Goal: Check status: Check status

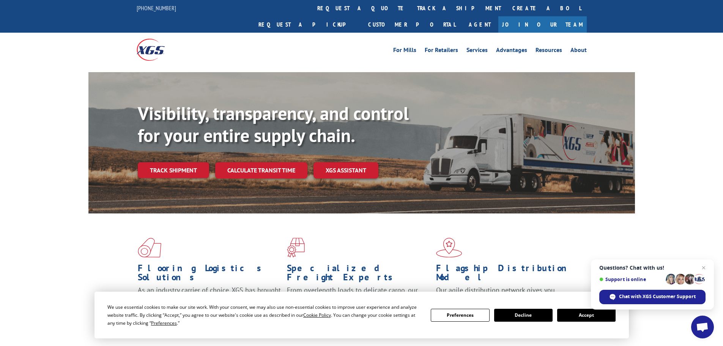
click at [580, 316] on button "Accept" at bounding box center [586, 314] width 58 height 13
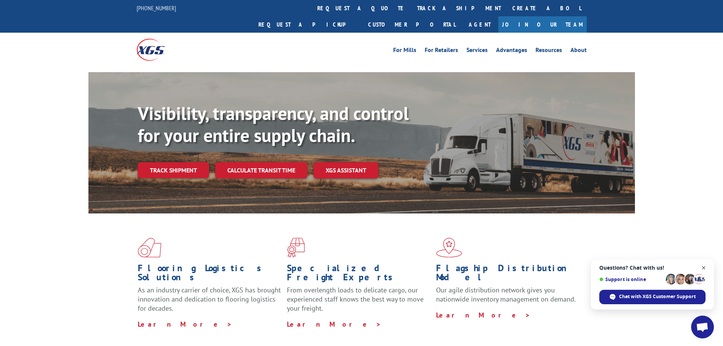
click at [701, 265] on span "Close chat" at bounding box center [703, 267] width 9 height 9
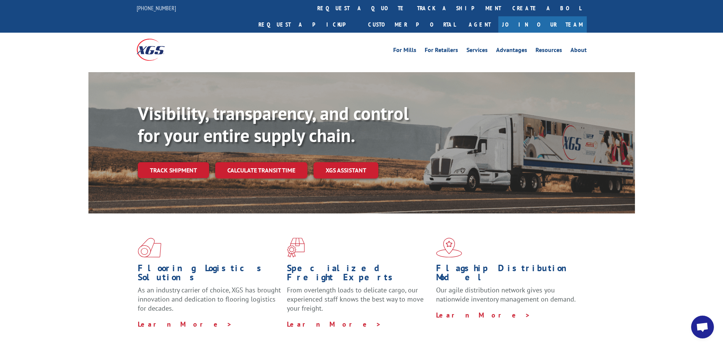
click at [411, 8] on link "track a shipment" at bounding box center [458, 8] width 95 height 16
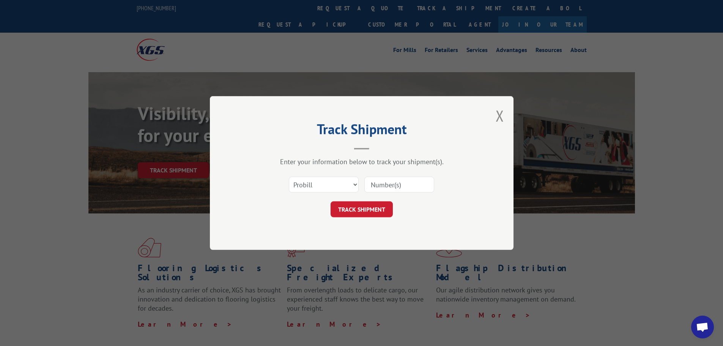
click at [395, 182] on input at bounding box center [399, 184] width 70 height 16
paste input "17664162"
type input "17664162"
click at [363, 209] on button "TRACK SHIPMENT" at bounding box center [361, 209] width 62 height 16
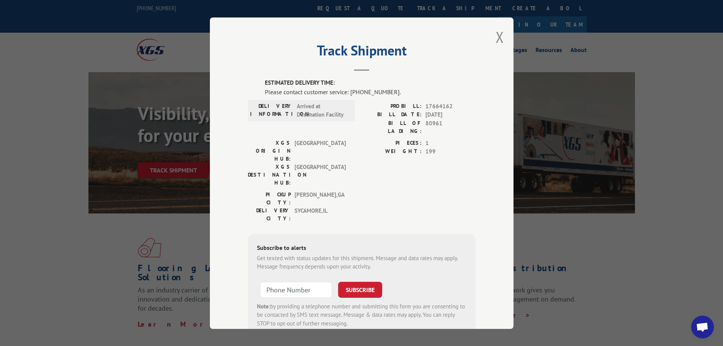
type input "+1 (___) ___-____"
click at [305, 281] on input "+1 (___) ___-____" at bounding box center [296, 289] width 72 height 16
click at [496, 35] on button "Close modal" at bounding box center [499, 37] width 8 height 20
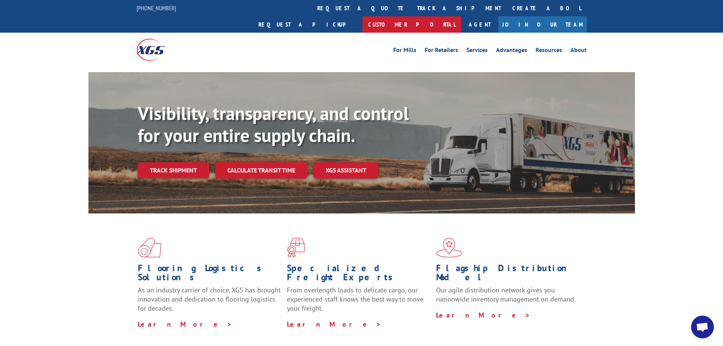
click at [461, 16] on link "Customer Portal" at bounding box center [411, 24] width 99 height 16
